Goal: Ask a question

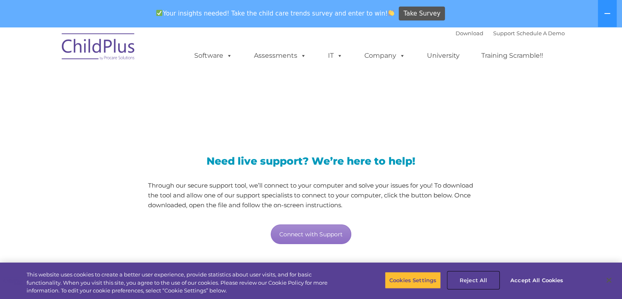
click at [472, 278] on button "Reject All" at bounding box center [473, 279] width 51 height 17
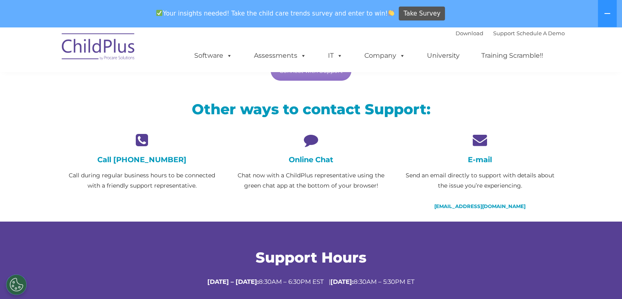
scroll to position [164, 0]
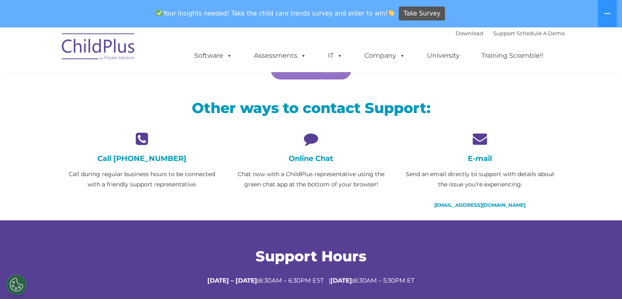
click at [308, 137] on icon at bounding box center [311, 138] width 157 height 14
click at [314, 160] on h4 "Online Chat" at bounding box center [311, 158] width 157 height 9
click at [302, 160] on h4 "Online Chat" at bounding box center [311, 158] width 157 height 9
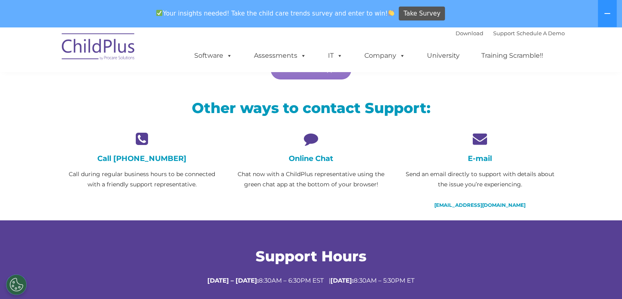
drag, startPoint x: 302, startPoint y: 160, endPoint x: 309, endPoint y: 181, distance: 21.6
click at [309, 181] on p "Chat now with a ChildPlus representative using the green chat app at the bottom…" at bounding box center [311, 179] width 157 height 20
click at [307, 135] on icon at bounding box center [311, 138] width 157 height 14
click at [312, 157] on h4 "Online Chat" at bounding box center [311, 158] width 157 height 9
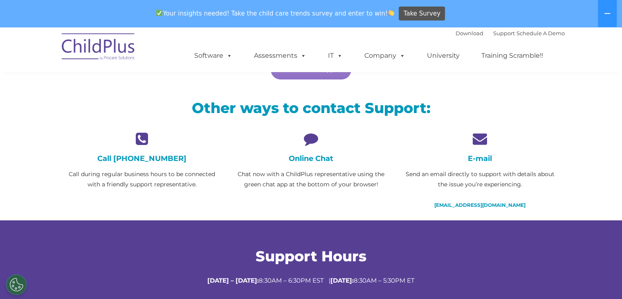
click at [317, 167] on div "Online Chat Chat now with a ChildPlus representative using the green chat app a…" at bounding box center [311, 160] width 157 height 58
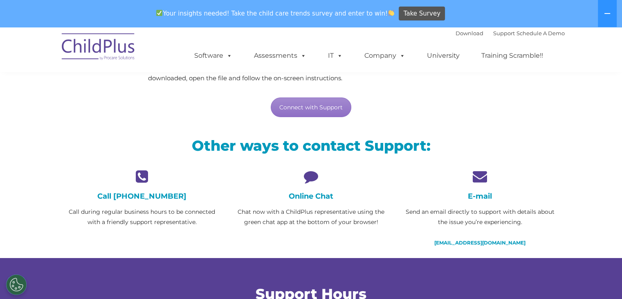
scroll to position [126, 0]
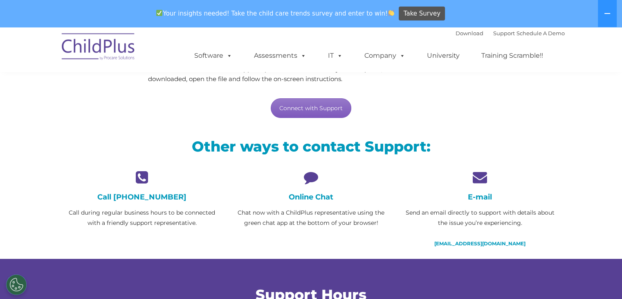
click at [299, 112] on link "Connect with Support" at bounding box center [311, 108] width 81 height 20
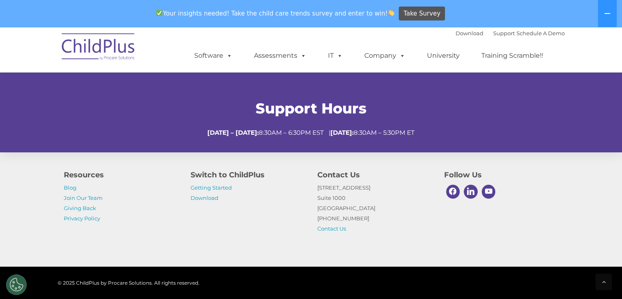
scroll to position [339, 0]
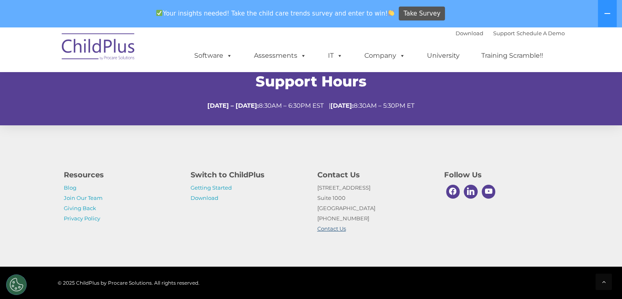
click at [335, 228] on link "Contact Us" at bounding box center [331, 228] width 29 height 7
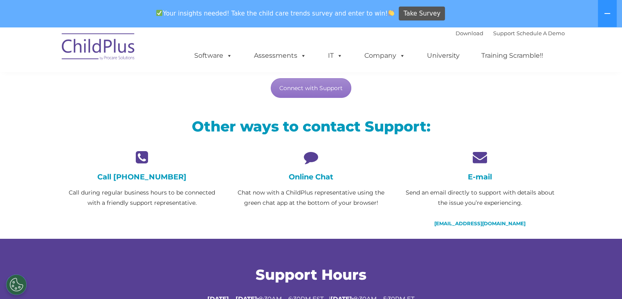
scroll to position [141, 0]
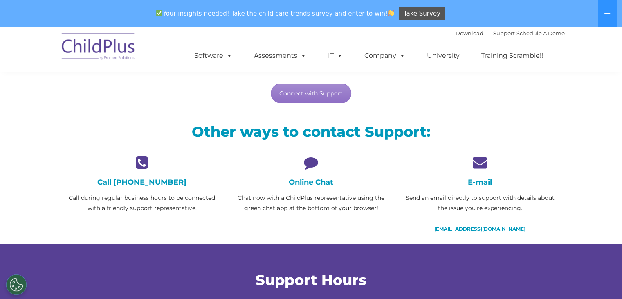
click at [146, 187] on div "Call 800.888.6674 Call during regular business hours to be connected with a fri…" at bounding box center [142, 184] width 157 height 58
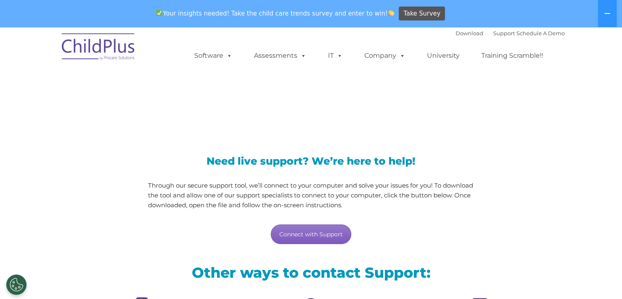
click at [312, 231] on link "Connect with Support" at bounding box center [311, 234] width 81 height 20
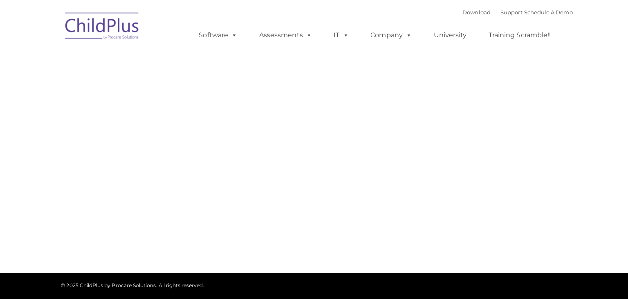
type input ""
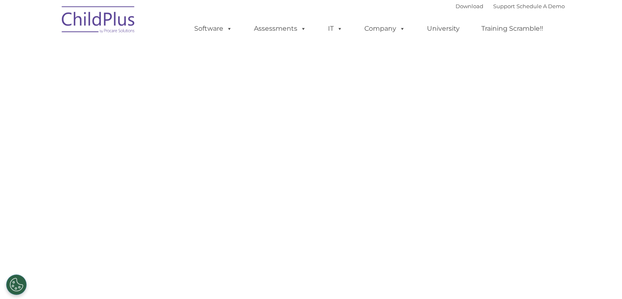
select select "MEDIUM"
